Goal: Check status: Check status

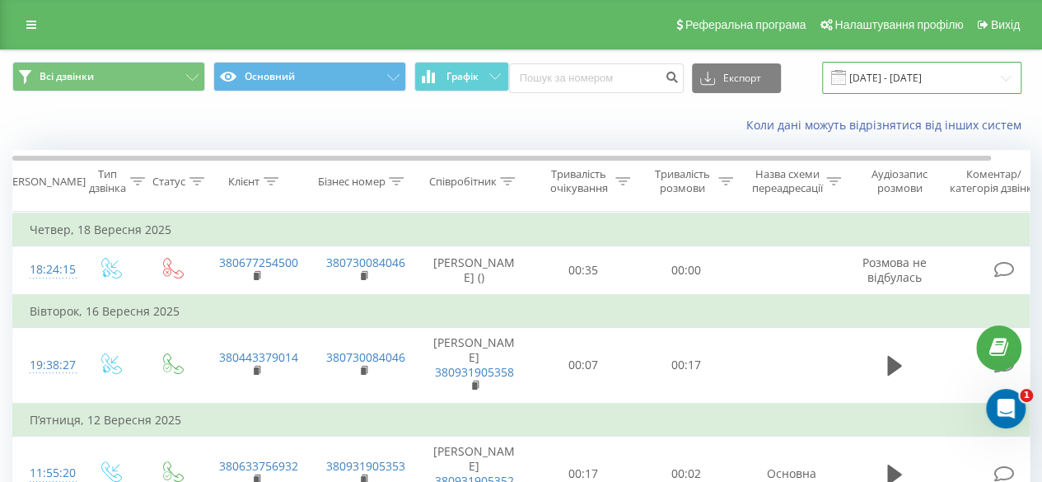
click at [891, 81] on input "[DATE] - [DATE]" at bounding box center [921, 78] width 199 height 32
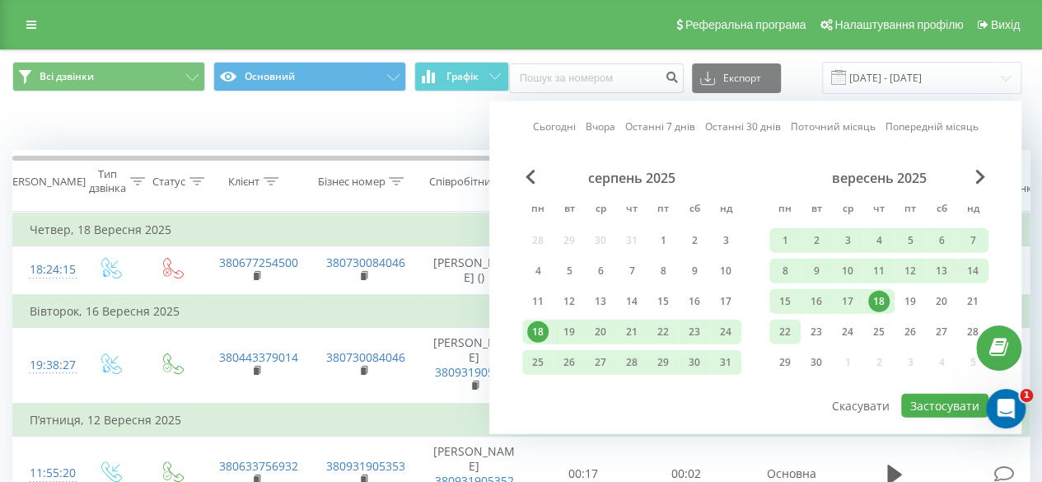
click at [784, 330] on div "22" at bounding box center [784, 331] width 21 height 21
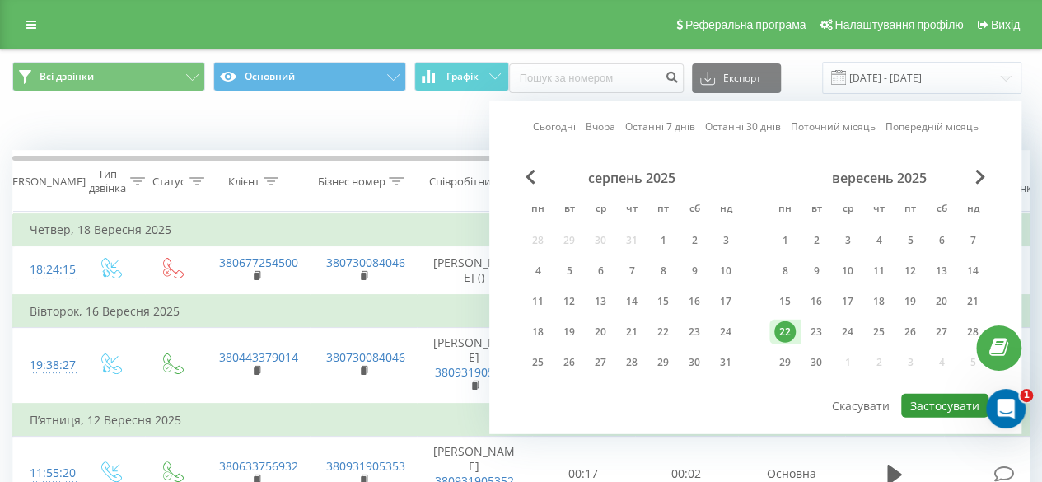
click at [916, 405] on button "Застосувати" at bounding box center [944, 406] width 87 height 24
type input "[DATE] - [DATE]"
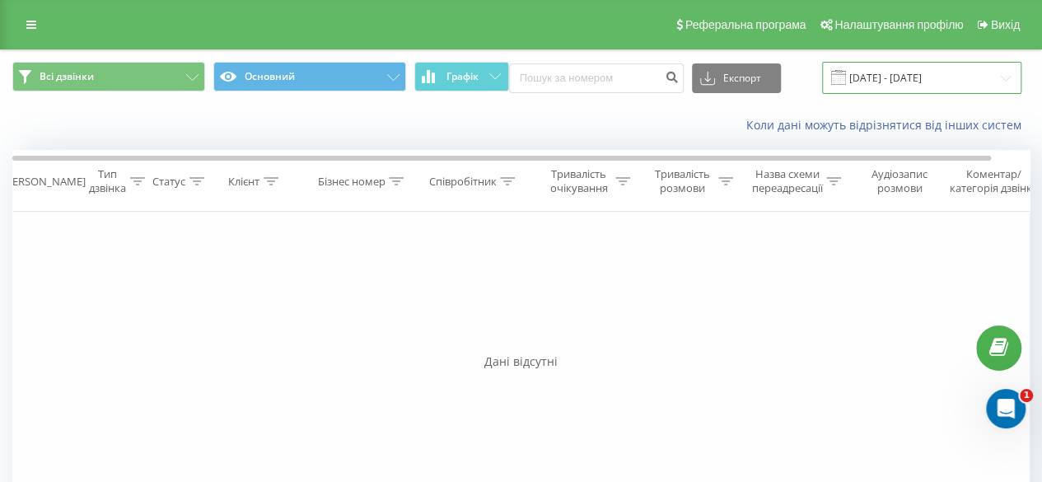
click at [912, 77] on input "[DATE] - [DATE]" at bounding box center [921, 78] width 199 height 32
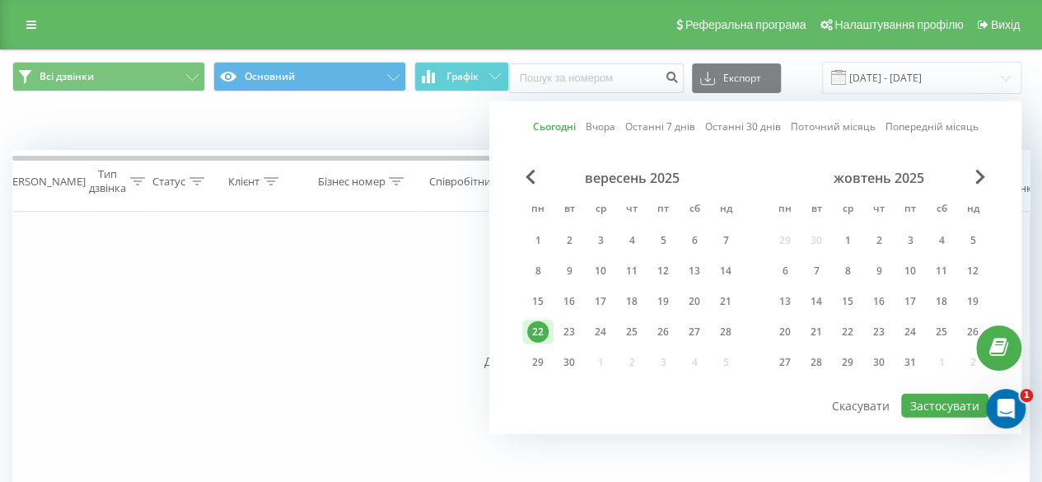
click at [330, 291] on div "Фільтрувати за умовою Дорівнює Введіть значення Скасувати OK Фільтрувати за умо…" at bounding box center [521, 397] width 1018 height 371
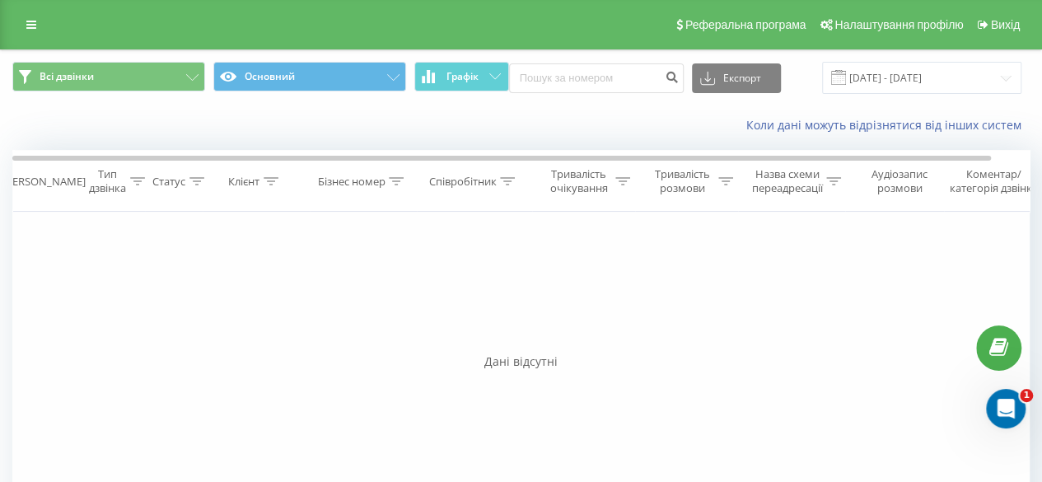
click at [509, 363] on div "Дані відсутні" at bounding box center [521, 361] width 1018 height 16
drag, startPoint x: 433, startPoint y: 347, endPoint x: 583, endPoint y: 358, distance: 151.2
click at [447, 339] on div "Фільтрувати за умовою Дорівнює Введіть значення Скасувати OK Фільтрувати за умо…" at bounding box center [521, 397] width 1018 height 371
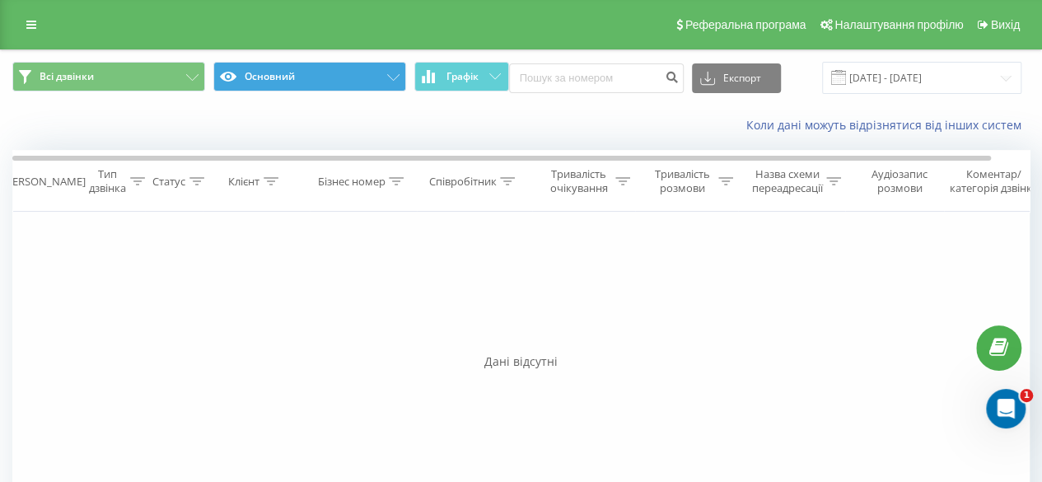
drag, startPoint x: 362, startPoint y: 119, endPoint x: 213, endPoint y: 73, distance: 155.3
click at [363, 119] on div "Коли дані можуть відрізнятися вiд інших систем" at bounding box center [521, 125] width 1041 height 40
